Goal: Task Accomplishment & Management: Use online tool/utility

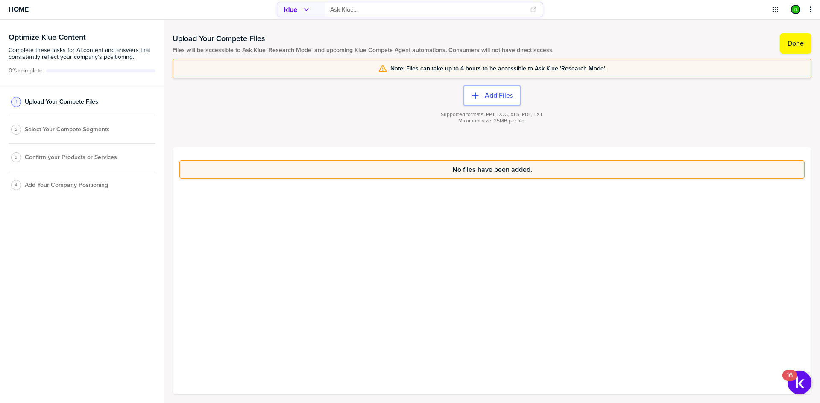
click at [354, 257] on div "No files have been added." at bounding box center [491, 271] width 639 height 248
click at [347, 172] on div "No files have been added." at bounding box center [492, 169] width 614 height 7
click at [349, 199] on div "No files have been added." at bounding box center [491, 271] width 639 height 248
click at [353, 217] on div "No files have been added." at bounding box center [491, 271] width 639 height 248
click at [361, 226] on div "No files have been added." at bounding box center [491, 271] width 639 height 248
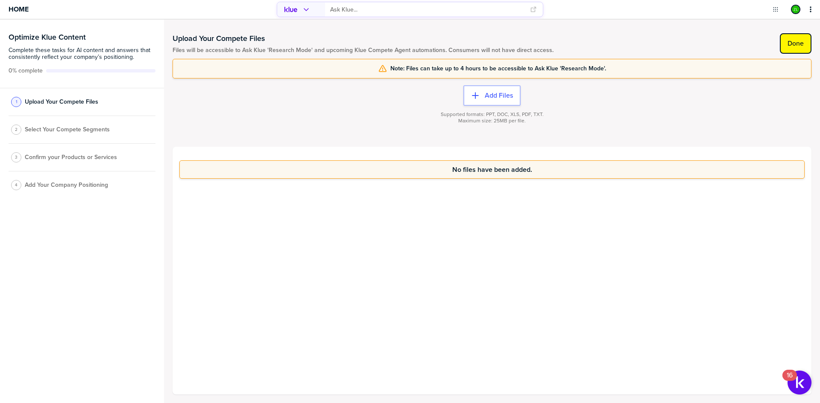
click at [792, 47] on label "Done" at bounding box center [795, 43] width 16 height 9
click at [83, 136] on span "Select Your Compete Segments" at bounding box center [67, 132] width 85 height 7
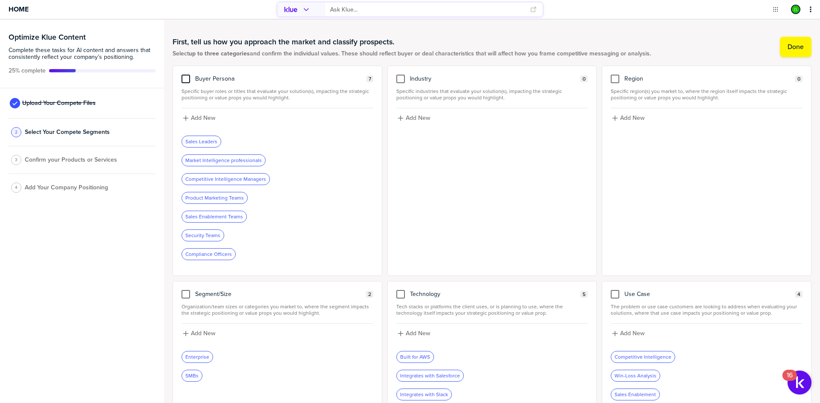
click at [187, 79] on div at bounding box center [185, 79] width 9 height 9
click at [186, 75] on input "checkbox" at bounding box center [186, 75] width 0 height 0
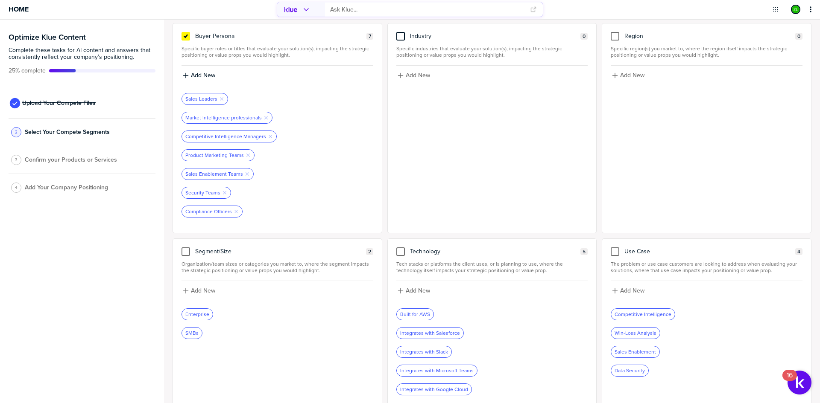
click at [398, 35] on div at bounding box center [400, 36] width 9 height 9
click at [400, 32] on input "checkbox" at bounding box center [400, 32] width 0 height 0
click at [611, 37] on div at bounding box center [614, 36] width 9 height 9
click at [615, 32] on input "checkbox" at bounding box center [615, 32] width 0 height 0
click at [417, 77] on label "Add New" at bounding box center [418, 76] width 24 height 8
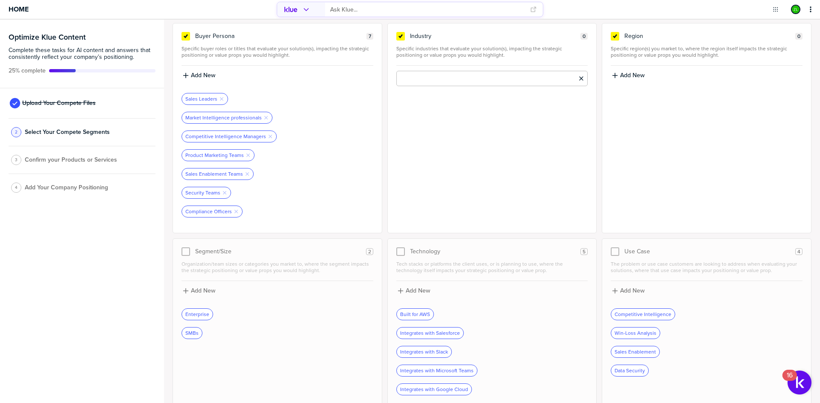
click at [427, 83] on input at bounding box center [492, 78] width 192 height 15
click at [432, 79] on input at bounding box center [492, 78] width 192 height 15
type input "e"
click at [452, 82] on input at bounding box center [492, 78] width 192 height 15
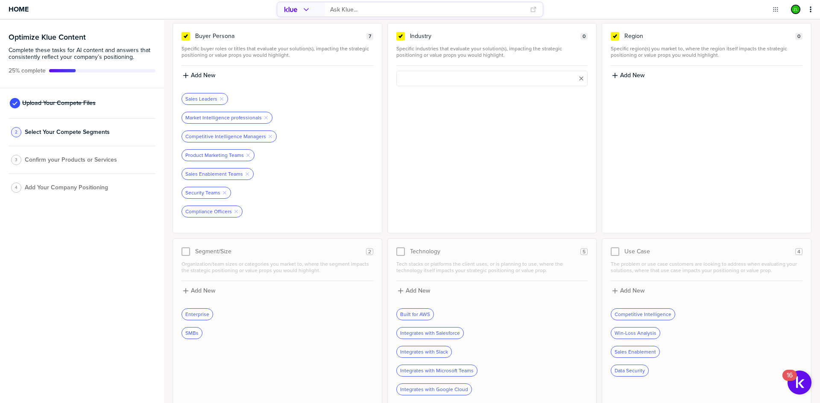
click at [451, 125] on div "Industry 0 Specific industries that evaluate your solution(s), impacting the st…" at bounding box center [492, 128] width 210 height 210
click at [630, 71] on button "Add New" at bounding box center [706, 75] width 192 height 9
click at [627, 83] on input at bounding box center [706, 78] width 192 height 15
type input "NA"
click at [638, 78] on label "Add New" at bounding box center [632, 76] width 24 height 8
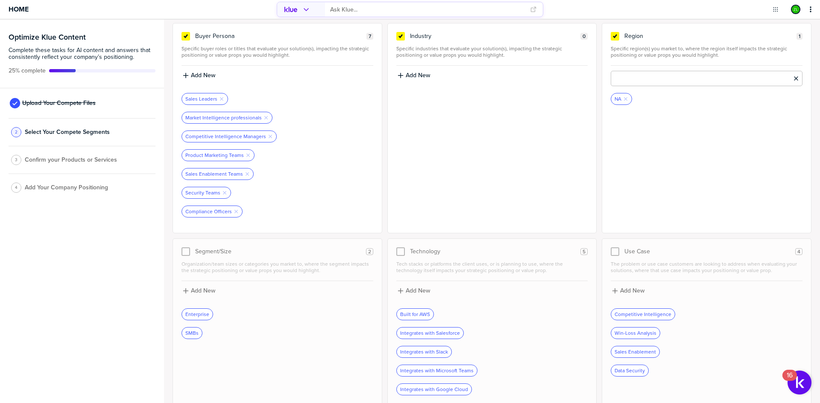
click at [638, 79] on input at bounding box center [706, 78] width 192 height 15
type input "EMEA"
click at [65, 160] on span "Confirm your Products or Services" at bounding box center [71, 160] width 92 height 7
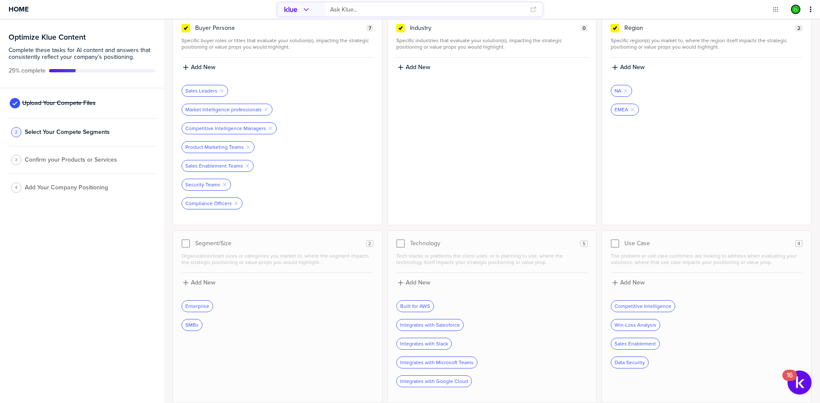
scroll to position [0, 0]
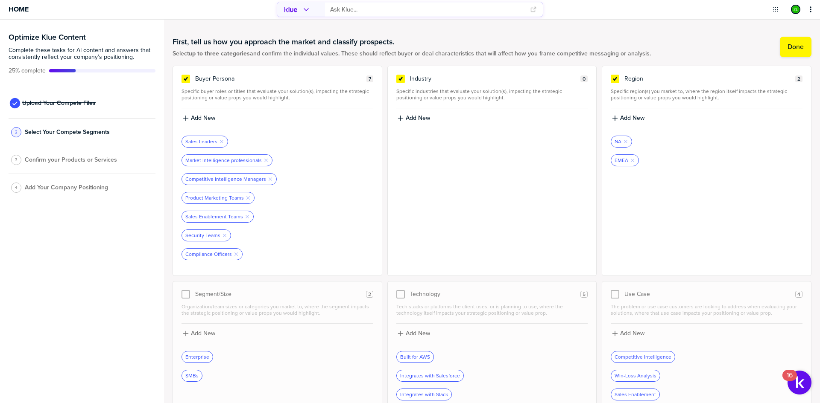
click at [44, 165] on div "3 Confirm your Products or Services" at bounding box center [82, 160] width 147 height 28
click at [787, 47] on label "Done" at bounding box center [795, 47] width 16 height 9
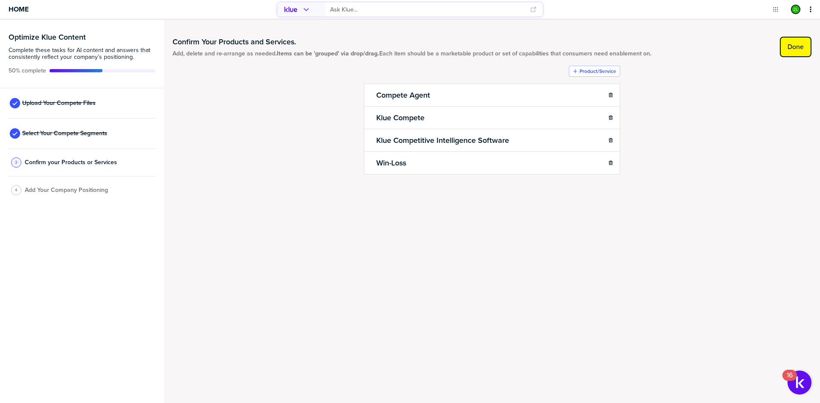
click at [799, 49] on label "Done" at bounding box center [795, 47] width 16 height 9
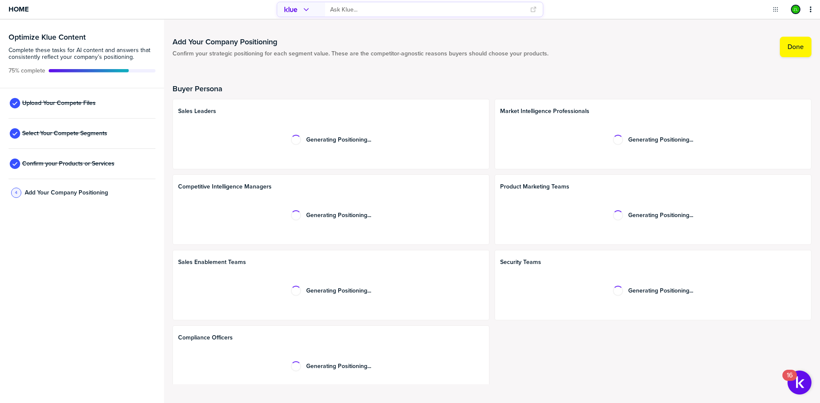
click at [220, 139] on div "Generating Positioning..." at bounding box center [331, 140] width 306 height 41
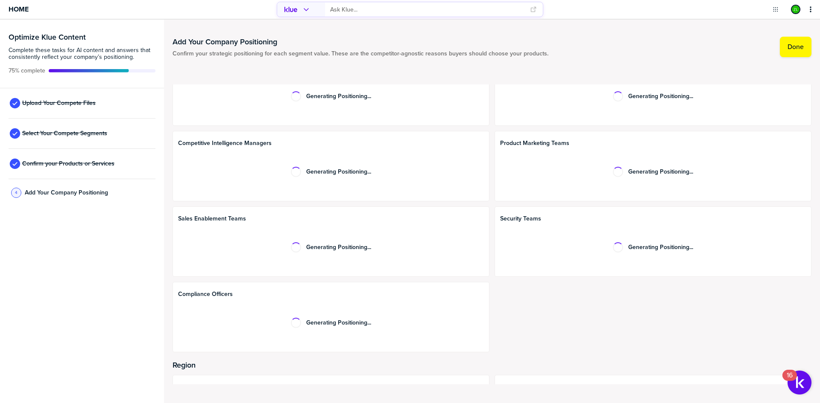
scroll to position [105, 0]
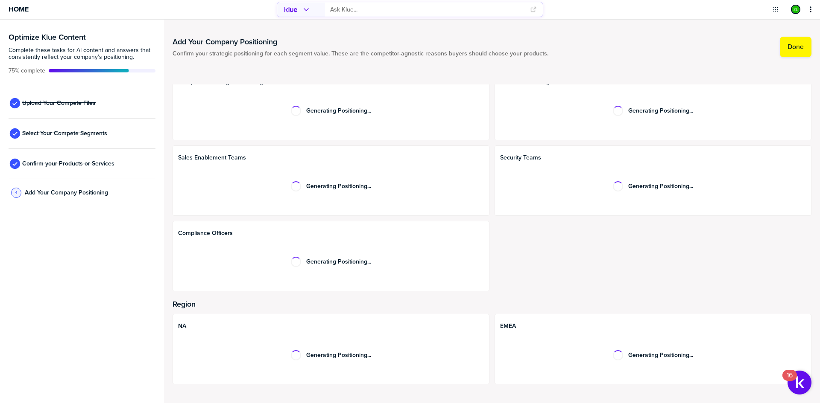
click at [272, 359] on div "Generating Positioning..." at bounding box center [331, 355] width 306 height 41
click at [276, 358] on div "Generating Positioning..." at bounding box center [331, 355] width 306 height 41
click at [381, 8] on input "primary" at bounding box center [427, 10] width 195 height 14
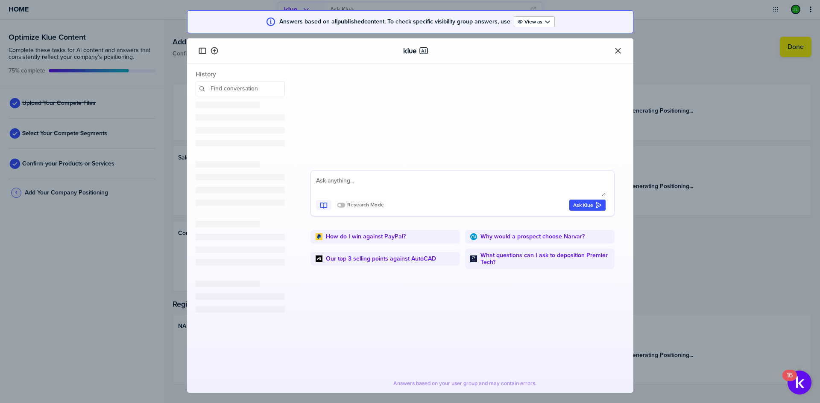
click at [331, 184] on textarea at bounding box center [460, 186] width 289 height 20
click at [334, 182] on textarea at bounding box center [460, 186] width 289 height 20
click at [204, 50] on icon "button" at bounding box center [202, 51] width 9 height 9
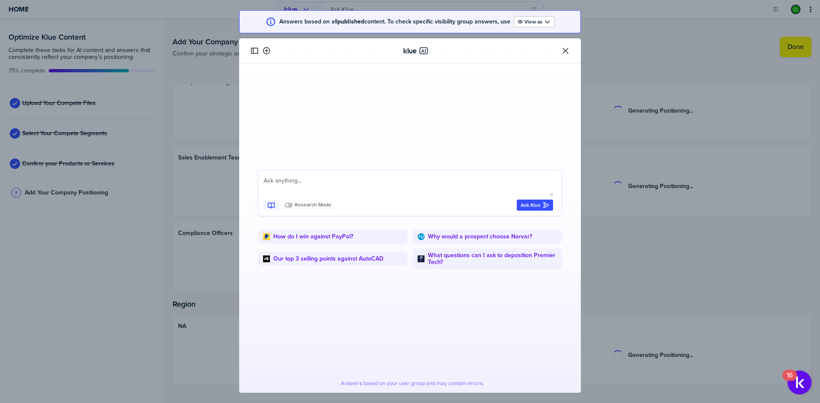
click at [565, 51] on icon "Close" at bounding box center [565, 51] width 6 height 6
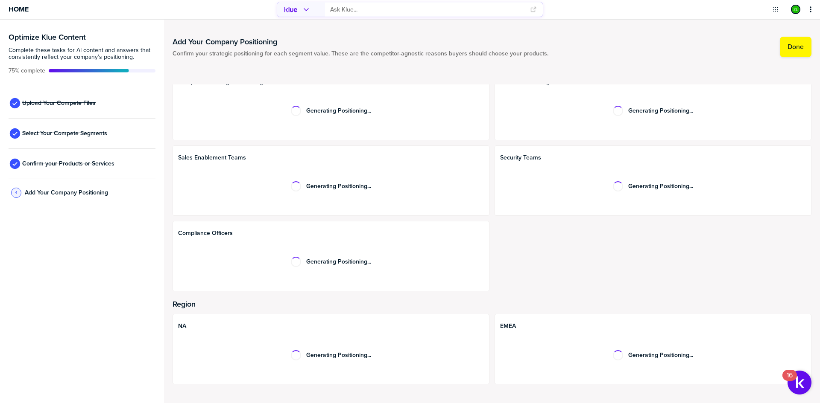
click at [499, 298] on div at bounding box center [491, 296] width 639 height 9
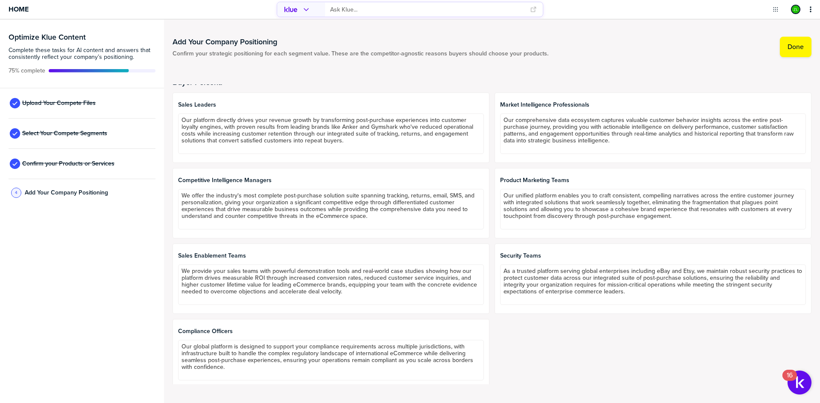
scroll to position [0, 0]
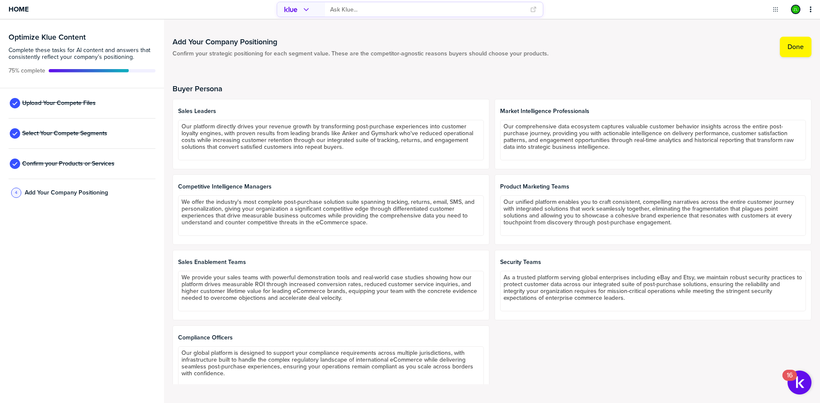
click at [494, 218] on div "Product Marketing Teams Our unified platform enables you to craft consistent, c…" at bounding box center [652, 210] width 317 height 70
click at [383, 73] on div "Buyer Persona Sales Leaders Our platform directly drives your revenue growth by…" at bounding box center [491, 230] width 639 height 329
click at [149, 217] on div "Optimize Klue Content Complete these tasks for AI content and answers that cons…" at bounding box center [82, 212] width 164 height 384
click at [169, 239] on div "Add Your Company Positioning Confirm your strategic positioning for each segmen…" at bounding box center [492, 212] width 656 height 384
click at [166, 270] on div "Add Your Company Positioning Confirm your strategic positioning for each segmen…" at bounding box center [492, 212] width 656 height 384
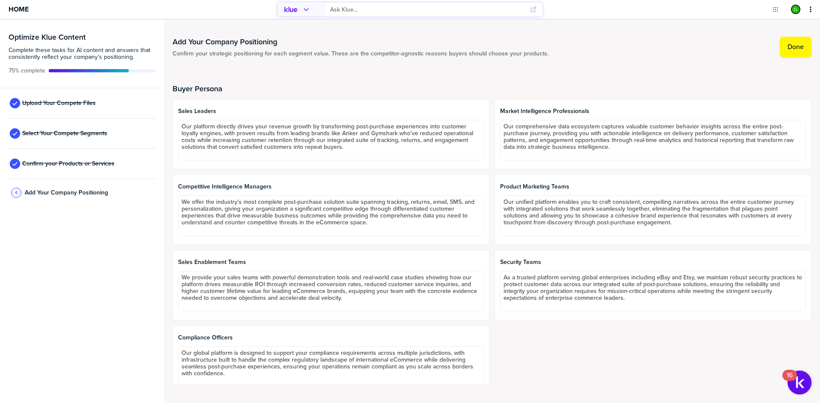
click at [165, 264] on div "Add Your Company Positioning Confirm your strategic positioning for each segmen…" at bounding box center [492, 212] width 656 height 384
click at [333, 40] on h1 "Add Your Company Positioning" at bounding box center [360, 42] width 376 height 10
drag, startPoint x: 163, startPoint y: 282, endPoint x: 165, endPoint y: 289, distance: 7.0
click at [163, 282] on div "Optimize Klue Content Complete these tasks for AI content and answers that cons…" at bounding box center [82, 212] width 164 height 384
click at [166, 294] on div "Add Your Company Positioning Confirm your strategic positioning for each segmen…" at bounding box center [492, 212] width 656 height 384
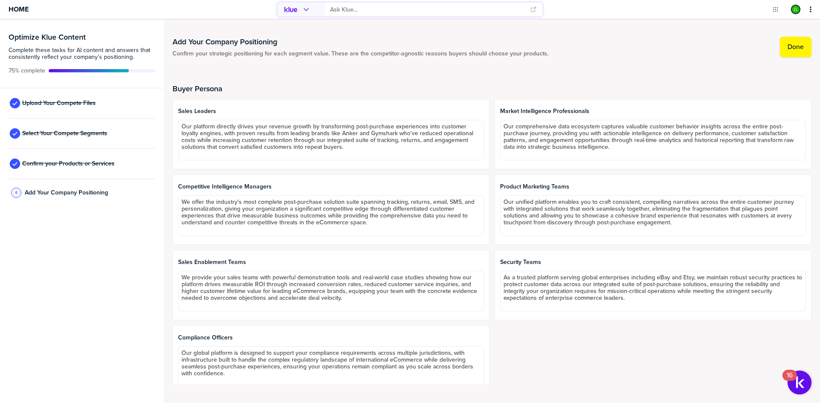
click at [170, 290] on div "Add Your Company Positioning Confirm your strategic positioning for each segmen…" at bounding box center [492, 212] width 656 height 384
click at [166, 235] on div "Add Your Company Positioning Confirm your strategic positioning for each segmen…" at bounding box center [492, 212] width 656 height 384
click at [170, 229] on div "Add Your Company Positioning Confirm your strategic positioning for each segmen…" at bounding box center [492, 212] width 656 height 384
click at [15, 11] on span "Home" at bounding box center [19, 9] width 20 height 7
